Goal: Information Seeking & Learning: Learn about a topic

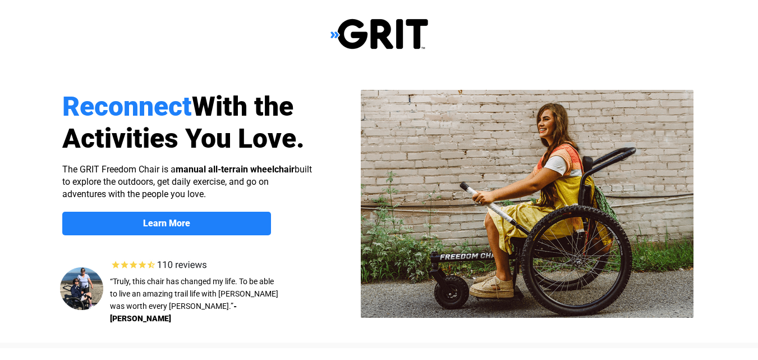
select select "US"
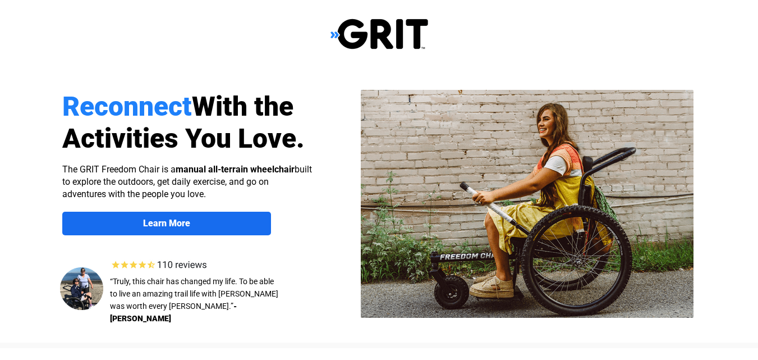
click at [160, 230] on link "Learn More" at bounding box center [166, 224] width 209 height 24
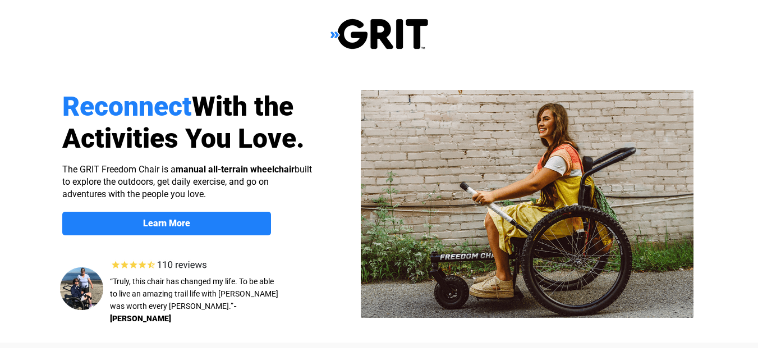
scroll to position [871, 0]
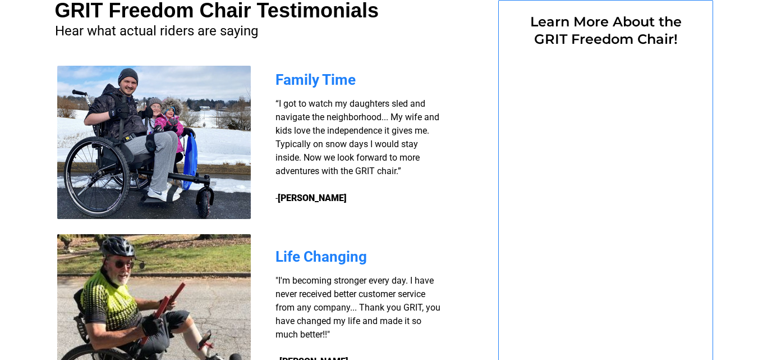
select select "US"
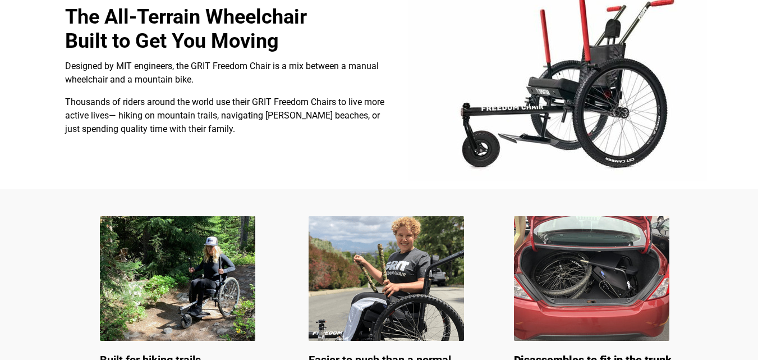
scroll to position [468, 0]
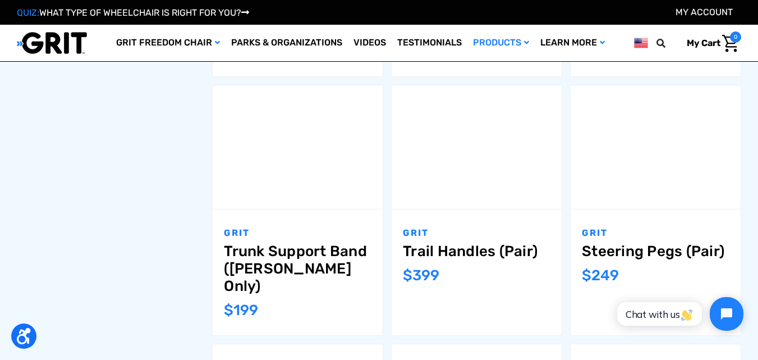
scroll to position [842, 0]
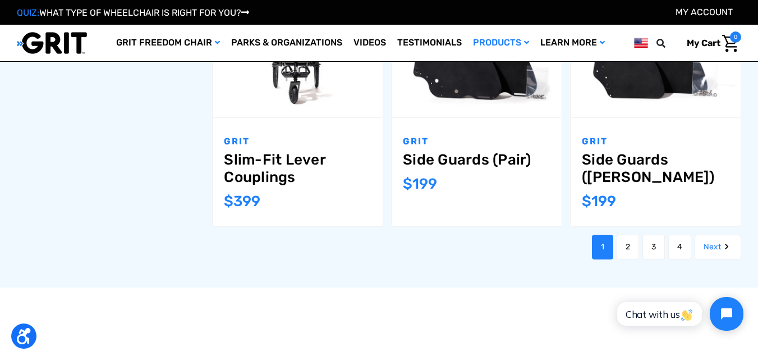
scroll to position [1310, 0]
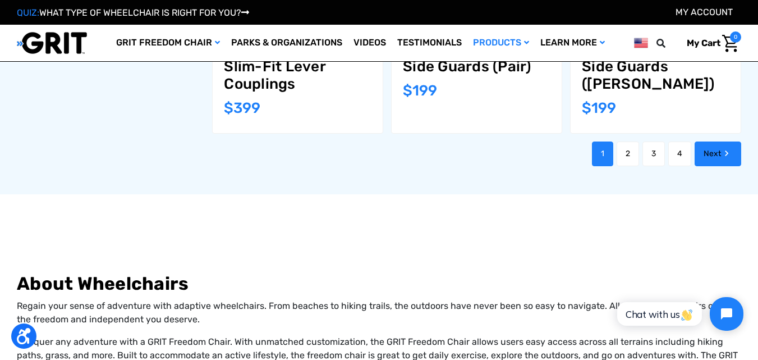
click at [708, 141] on link "Next" at bounding box center [718, 153] width 47 height 25
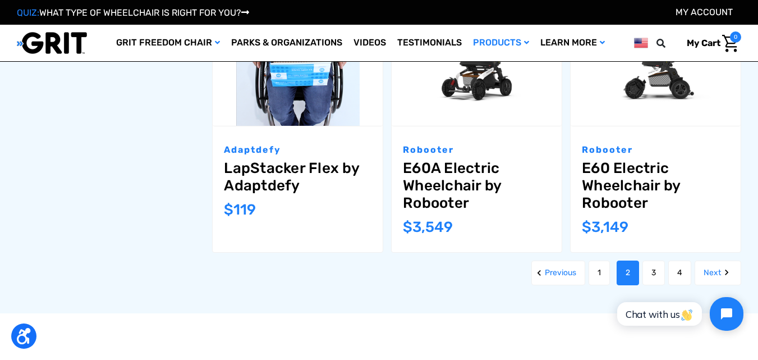
scroll to position [1216, 0]
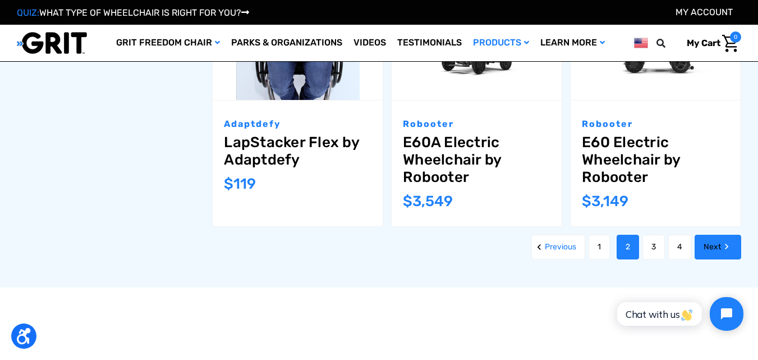
click at [704, 257] on link "Next" at bounding box center [718, 247] width 47 height 25
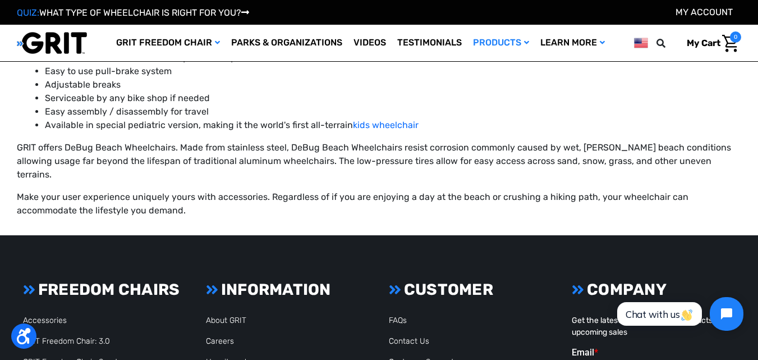
scroll to position [1778, 0]
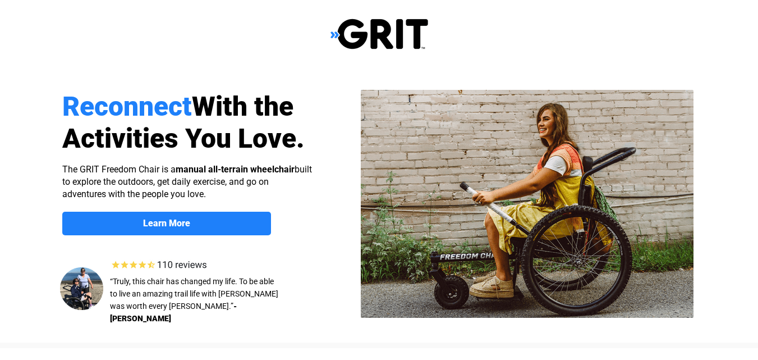
scroll to position [468, 0]
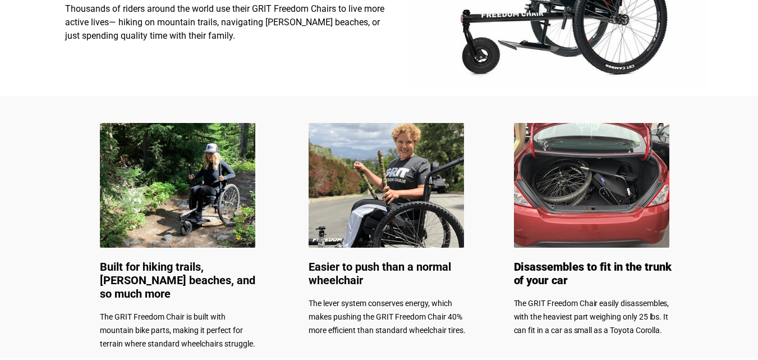
select select "US"
